Goal: Navigation & Orientation: Find specific page/section

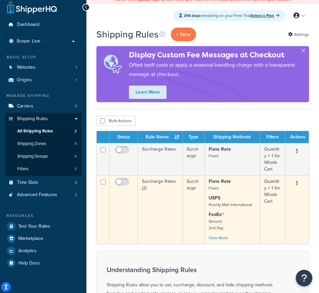
scroll to position [5, 0]
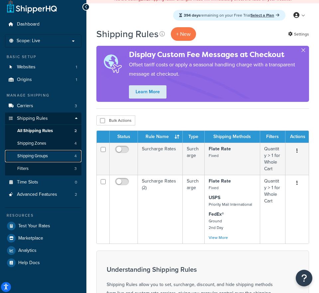
click at [59, 156] on link "Shipping Groups 4" at bounding box center [43, 156] width 76 height 12
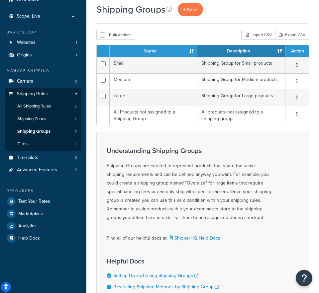
scroll to position [31, 0]
